Goal: Transaction & Acquisition: Download file/media

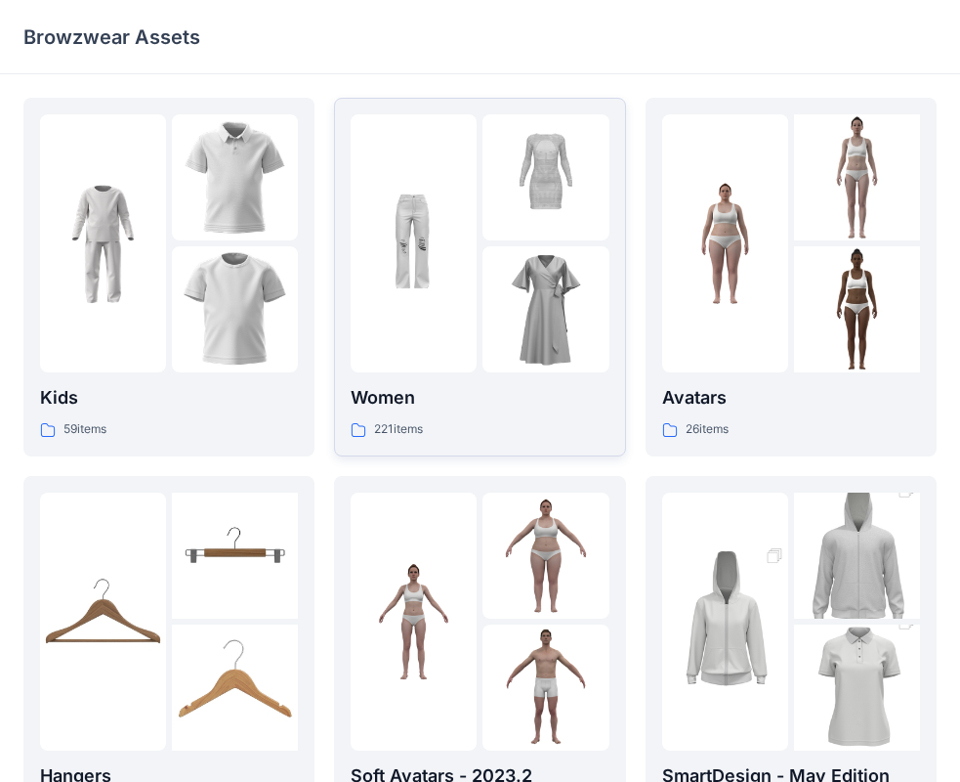
click at [419, 276] on img at bounding box center [414, 244] width 126 height 126
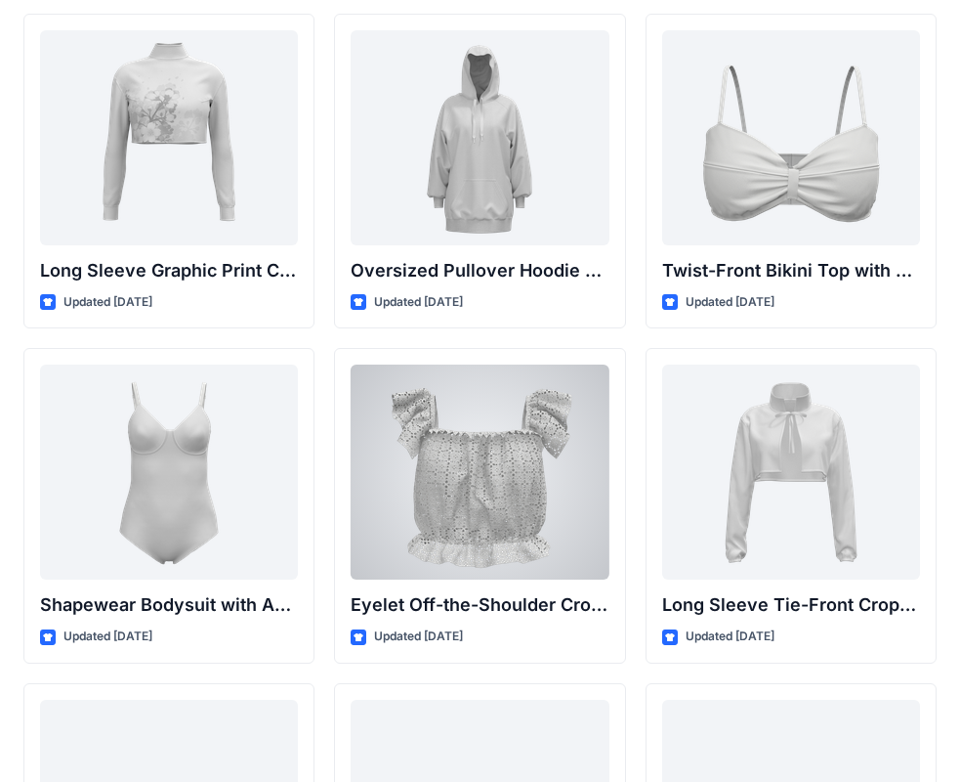
scroll to position [6010, 0]
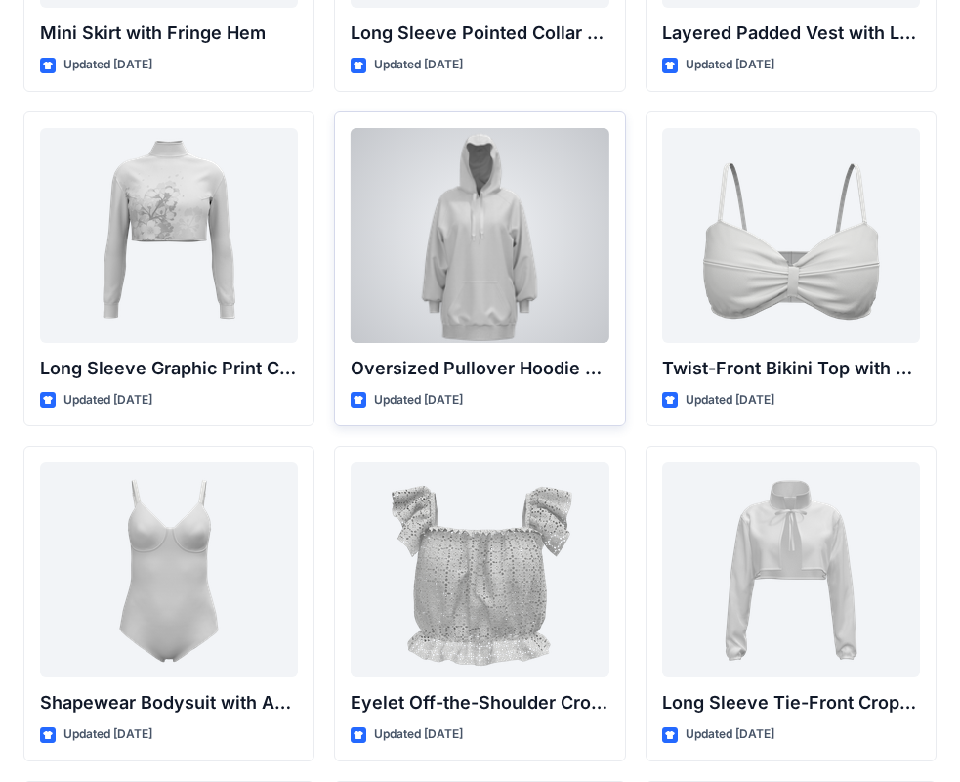
click at [487, 317] on div at bounding box center [480, 235] width 258 height 215
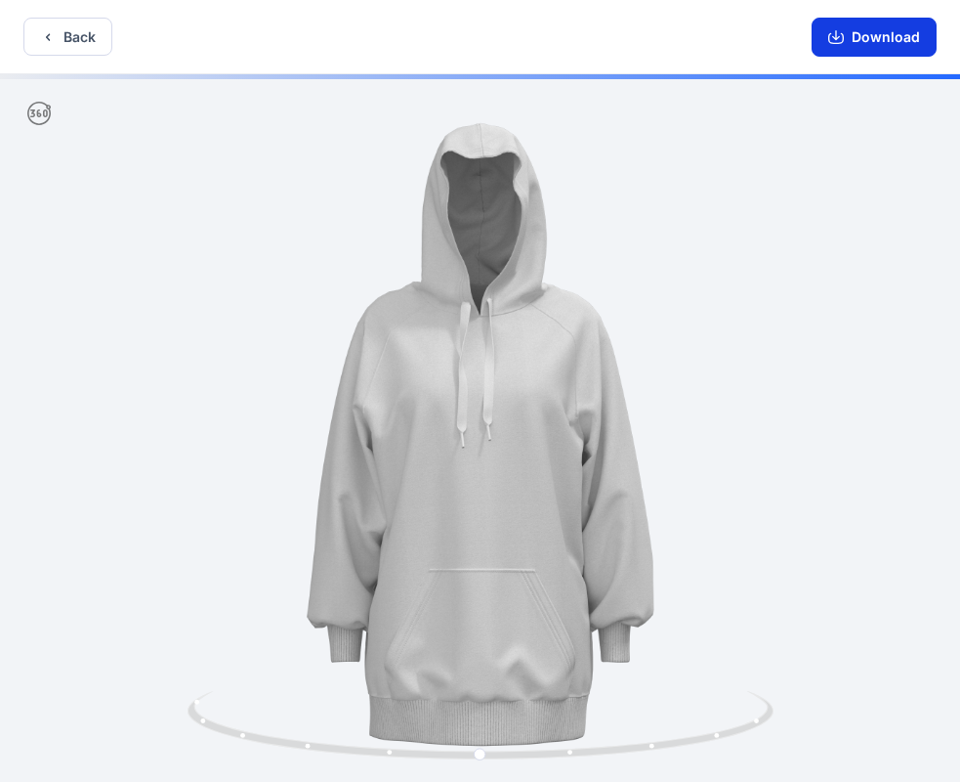
click at [896, 42] on button "Download" at bounding box center [874, 37] width 125 height 39
